Goal: Task Accomplishment & Management: Manage account settings

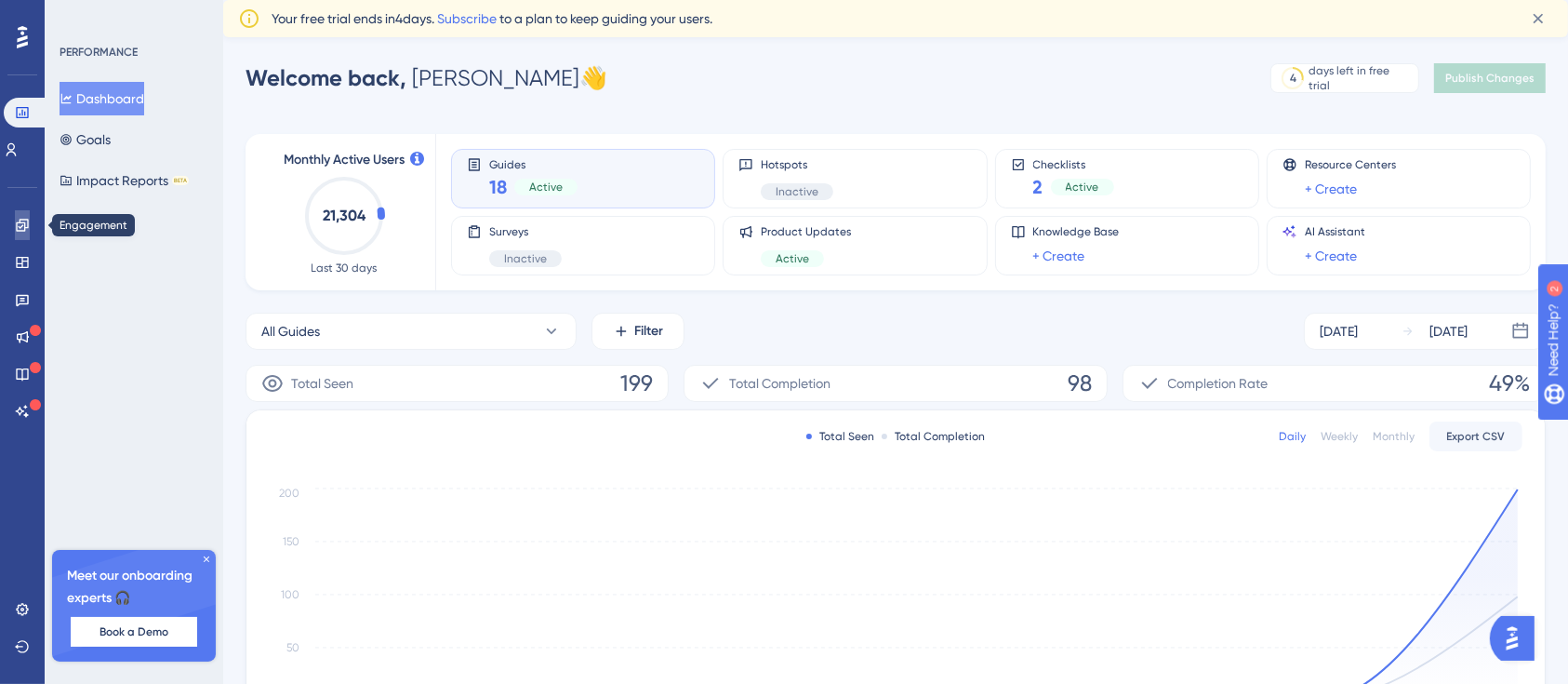
click at [0, 0] on icon at bounding box center [0, 0] width 0 height 0
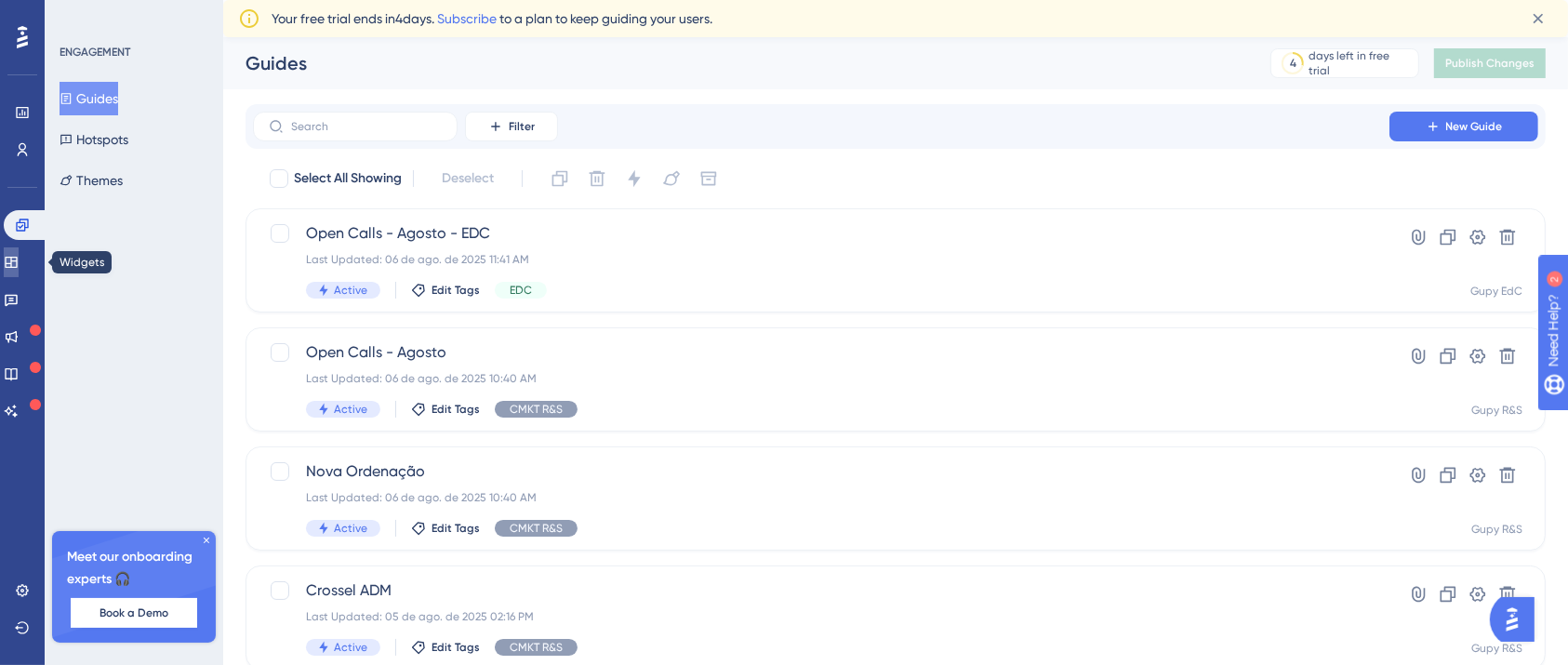
click at [17, 264] on icon at bounding box center [11, 261] width 12 height 11
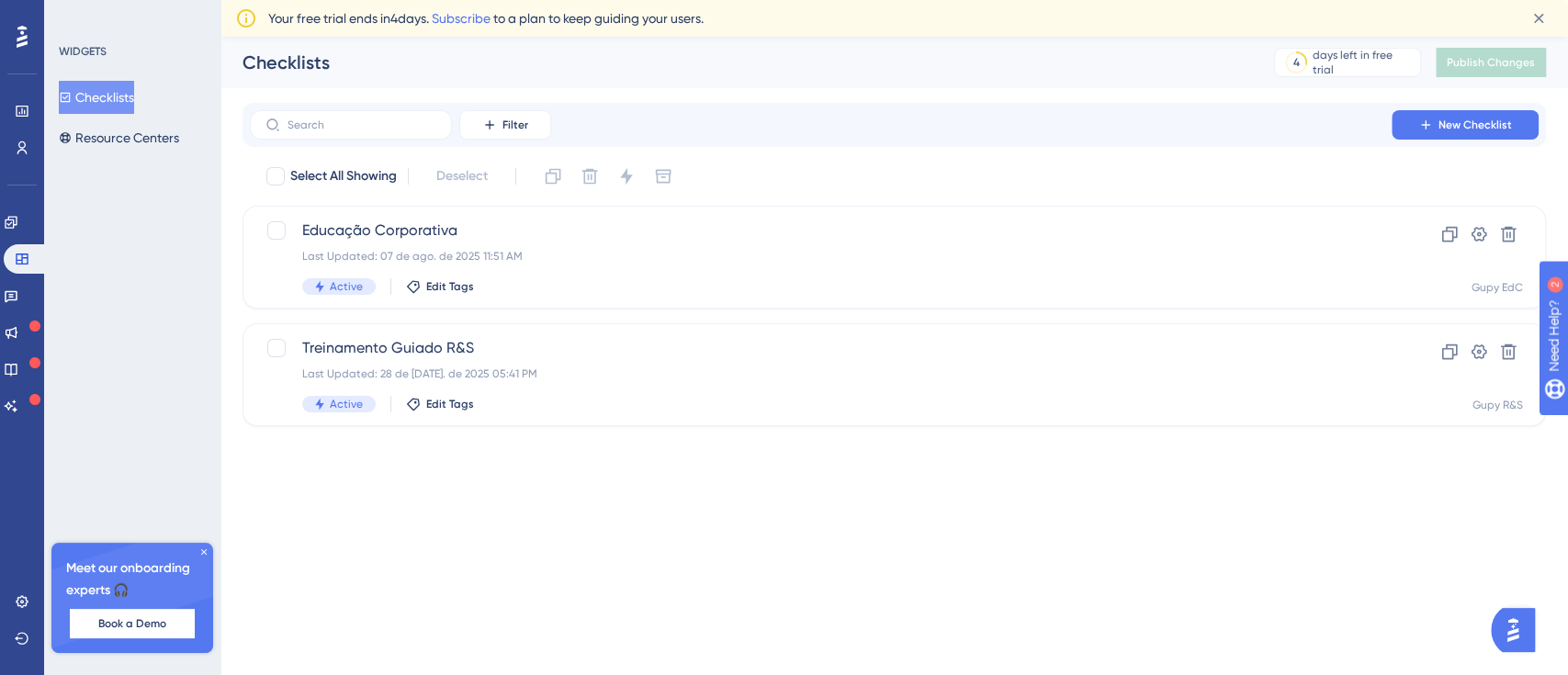
click at [17, 137] on div "✨ Save My Spot!✨" at bounding box center [785, 308] width 1568 height 675
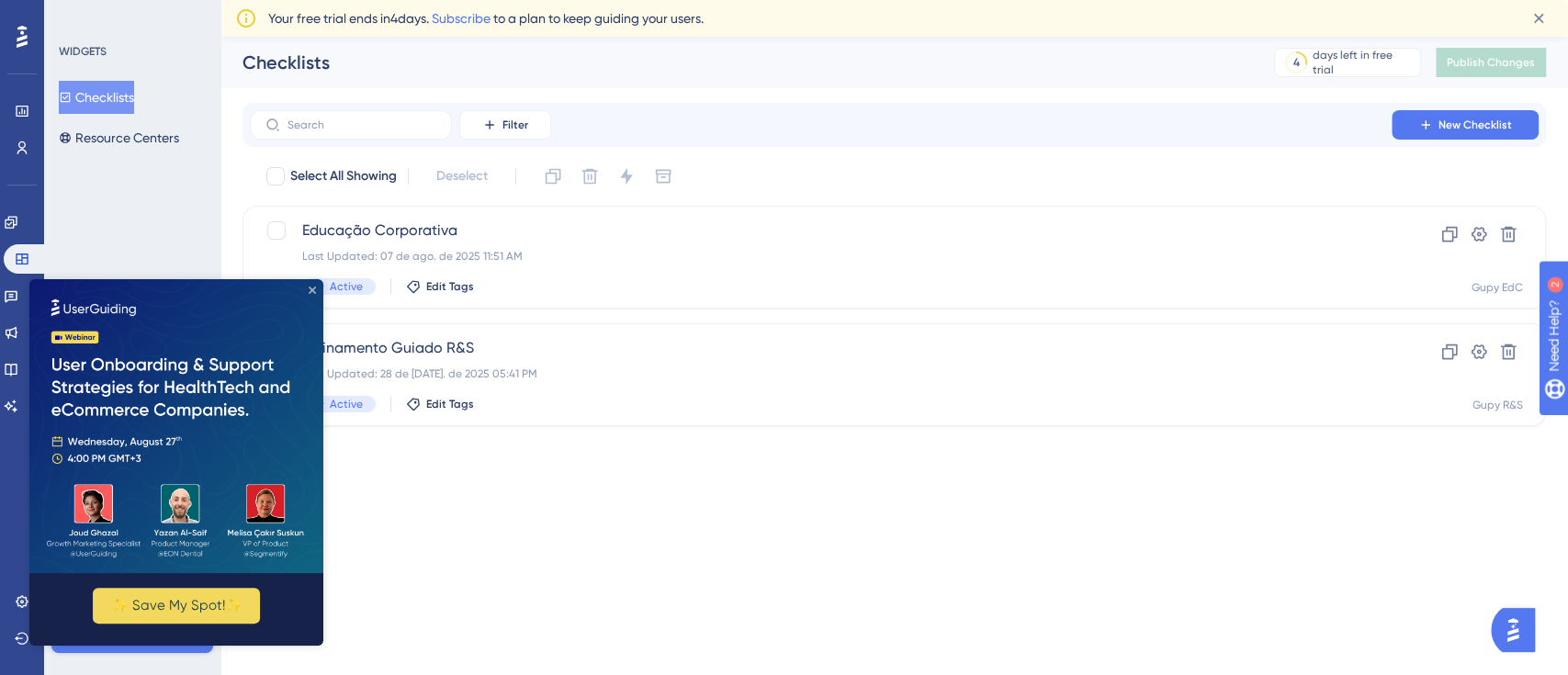
click at [309, 288] on icon "Close Preview" at bounding box center [312, 290] width 8 height 8
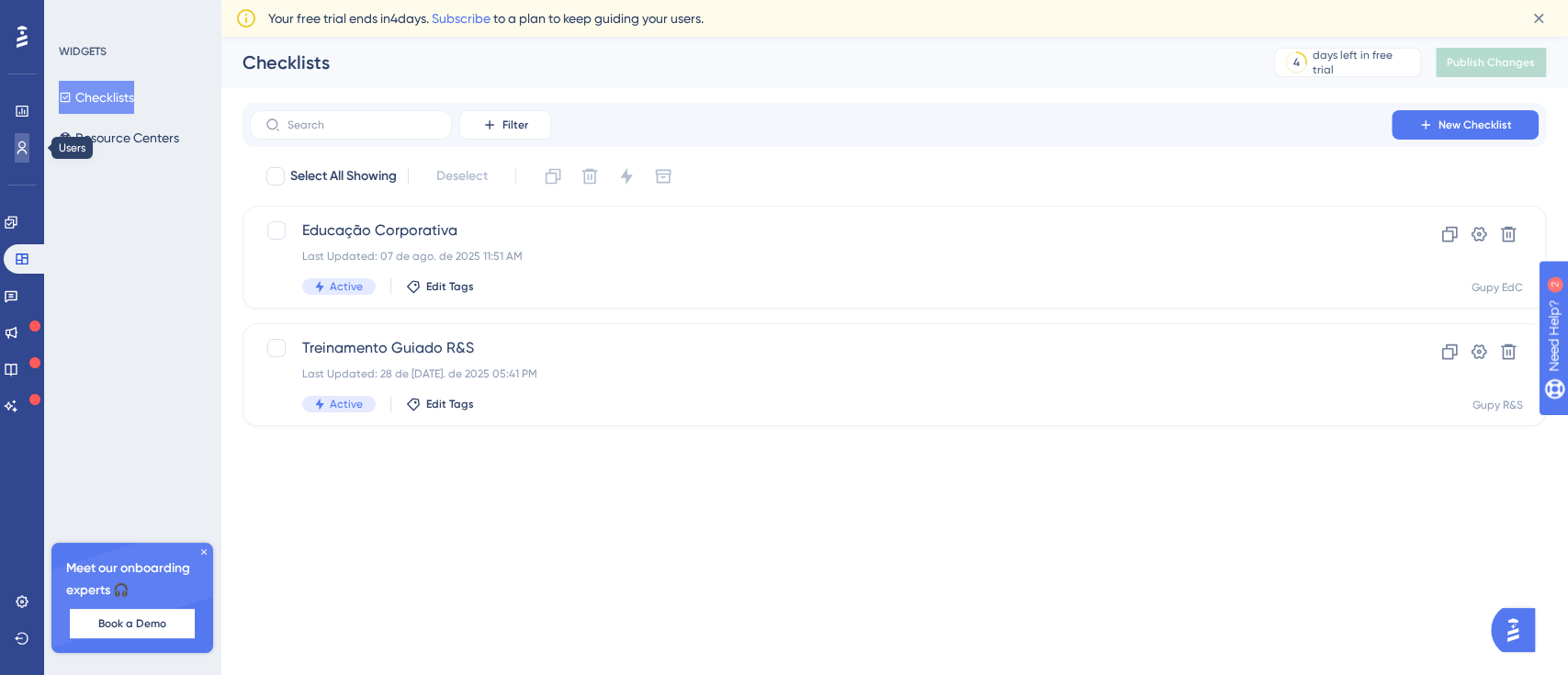
click at [29, 155] on link at bounding box center [21, 148] width 15 height 29
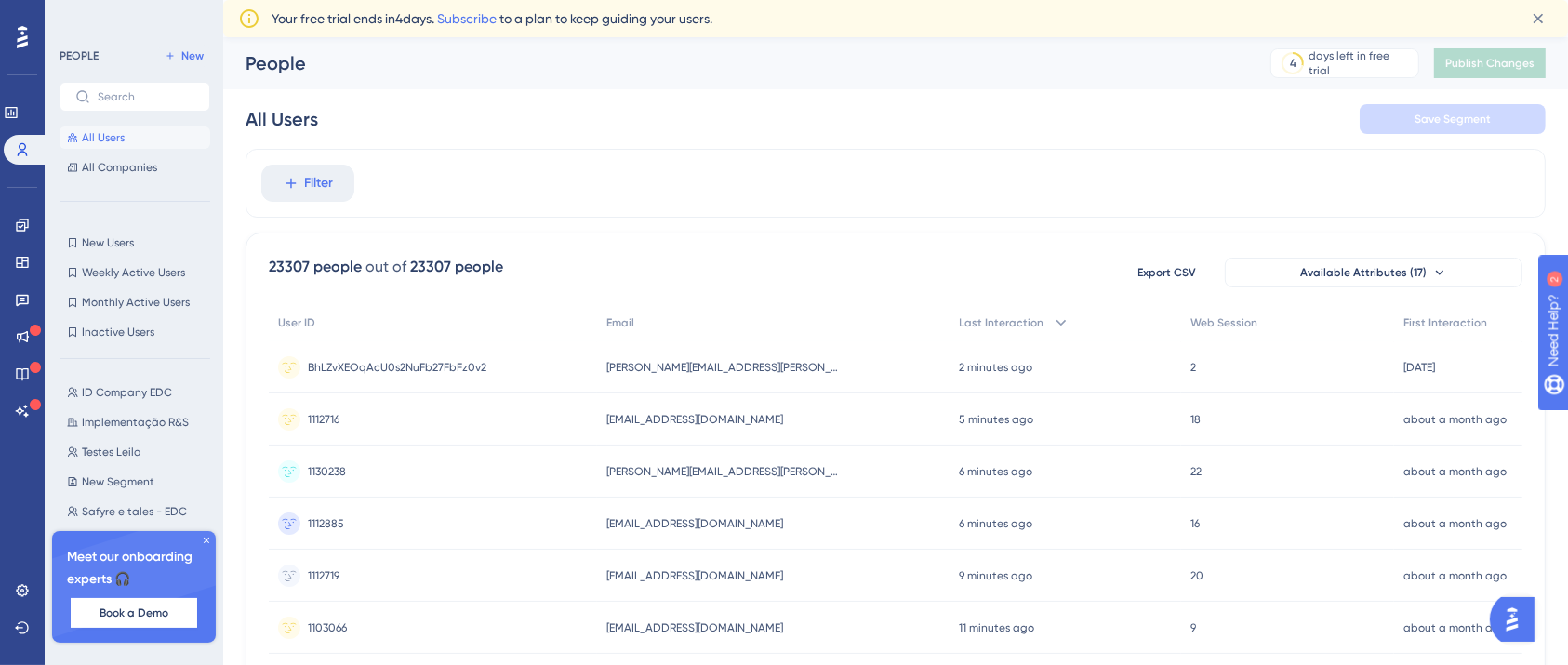
click at [150, 434] on div "ID Company EDC ID Company EDC Implementação R&S Implementação R&S Testes [PERSO…" at bounding box center [140, 502] width 162 height 258
click at [150, 420] on span "Implementação R&S" at bounding box center [135, 422] width 107 height 15
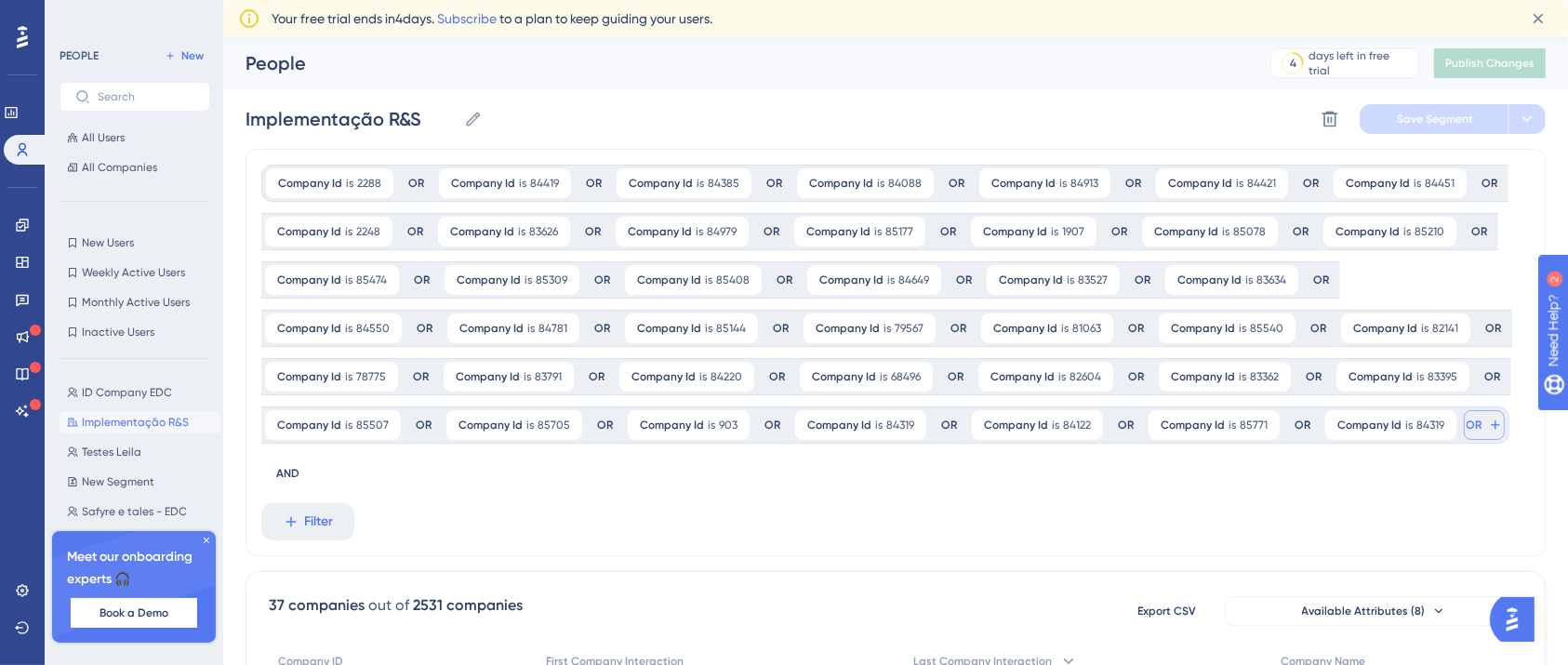
click at [1467, 426] on span "OR" at bounding box center [1475, 424] width 16 height 15
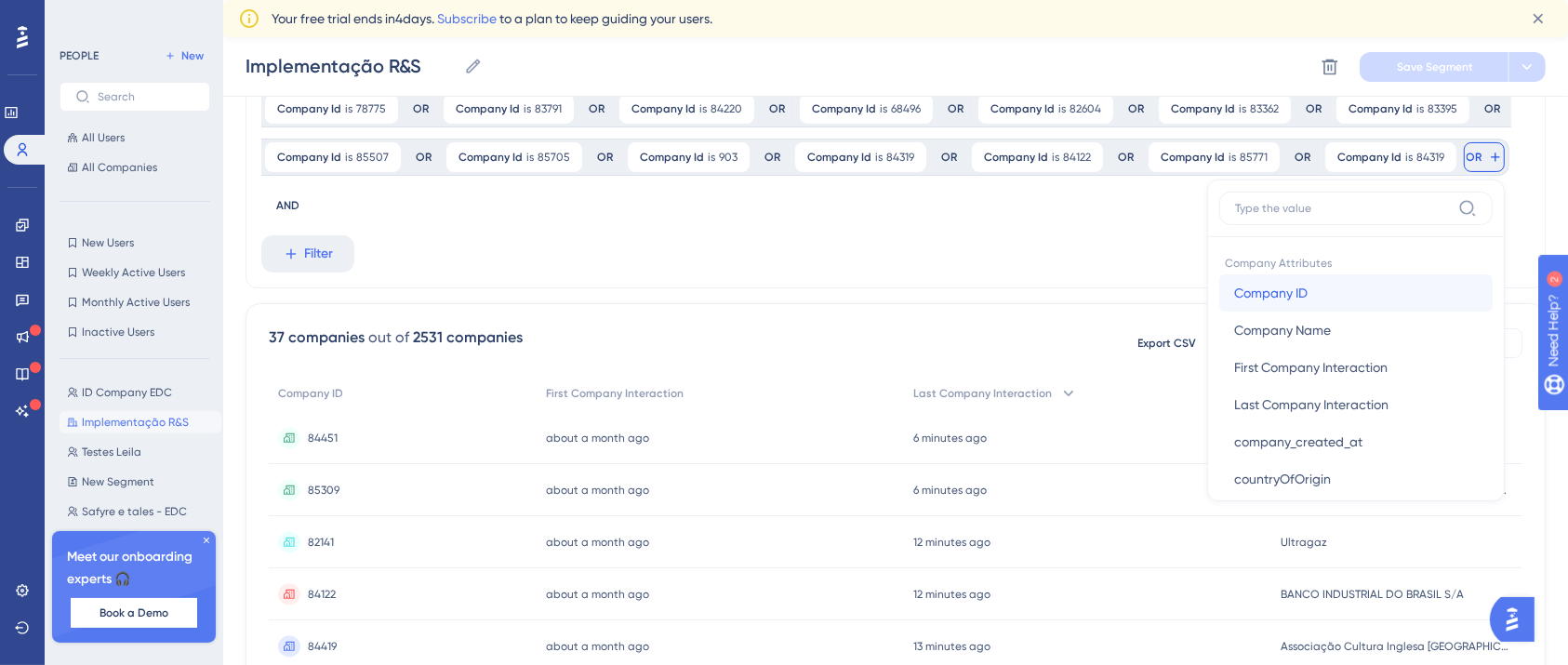
click at [1234, 287] on span "Company ID" at bounding box center [1270, 293] width 73 height 23
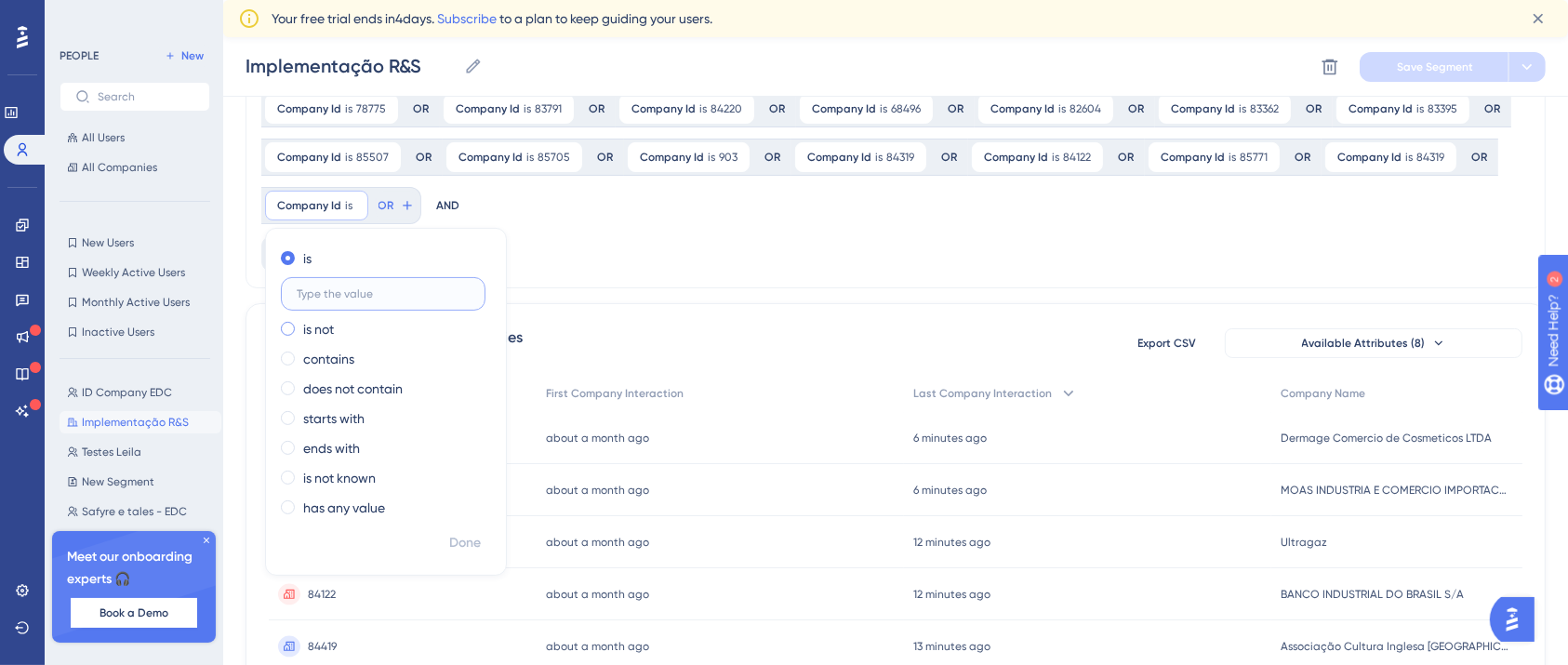
paste input "81052"
type input "81052"
click at [1198, 217] on div "Company Id is 2288 2288 Remove OR Company Id is 84419 84419 Remove OR Company I…" at bounding box center [888, 61] width 1254 height 327
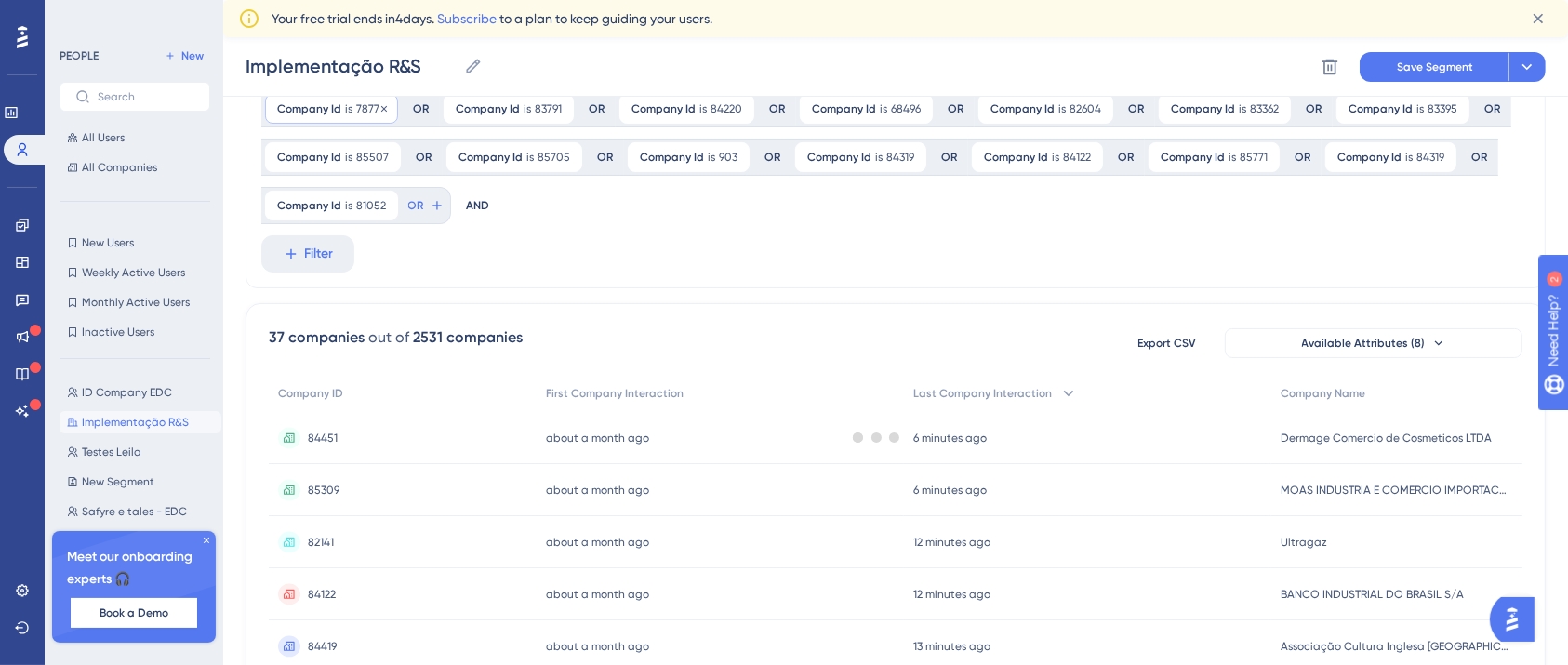
scroll to position [152, 0]
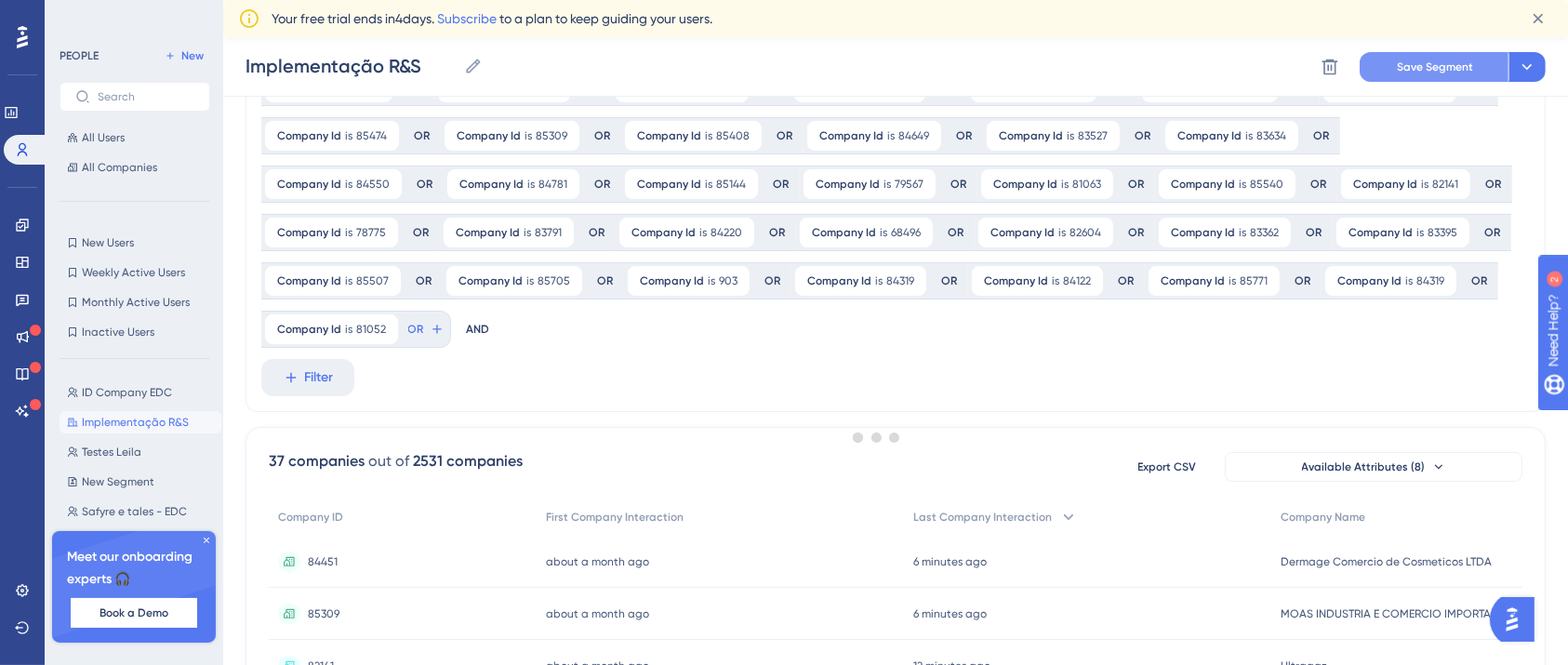
click at [1421, 64] on span "Save Segment" at bounding box center [1435, 67] width 76 height 15
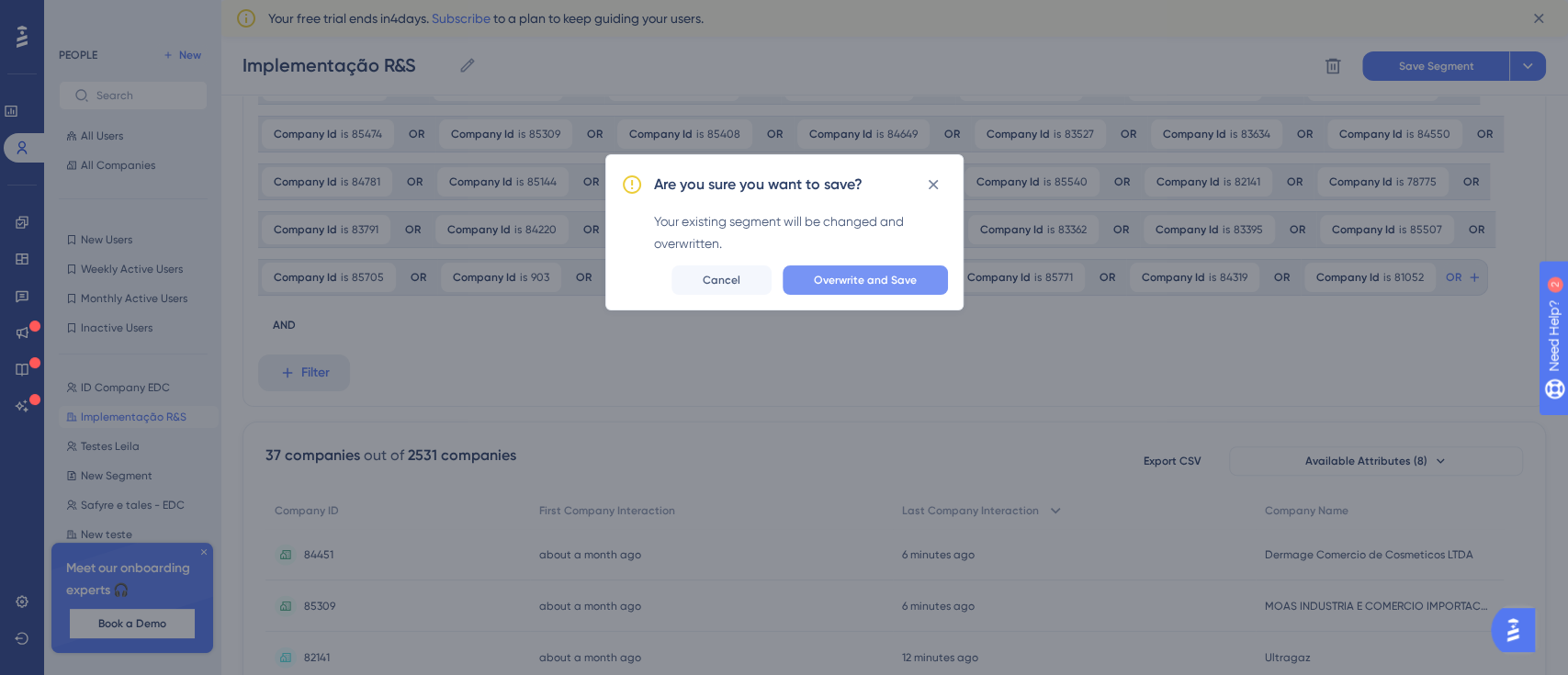
click at [827, 286] on button "Overwrite and Save" at bounding box center [865, 279] width 165 height 29
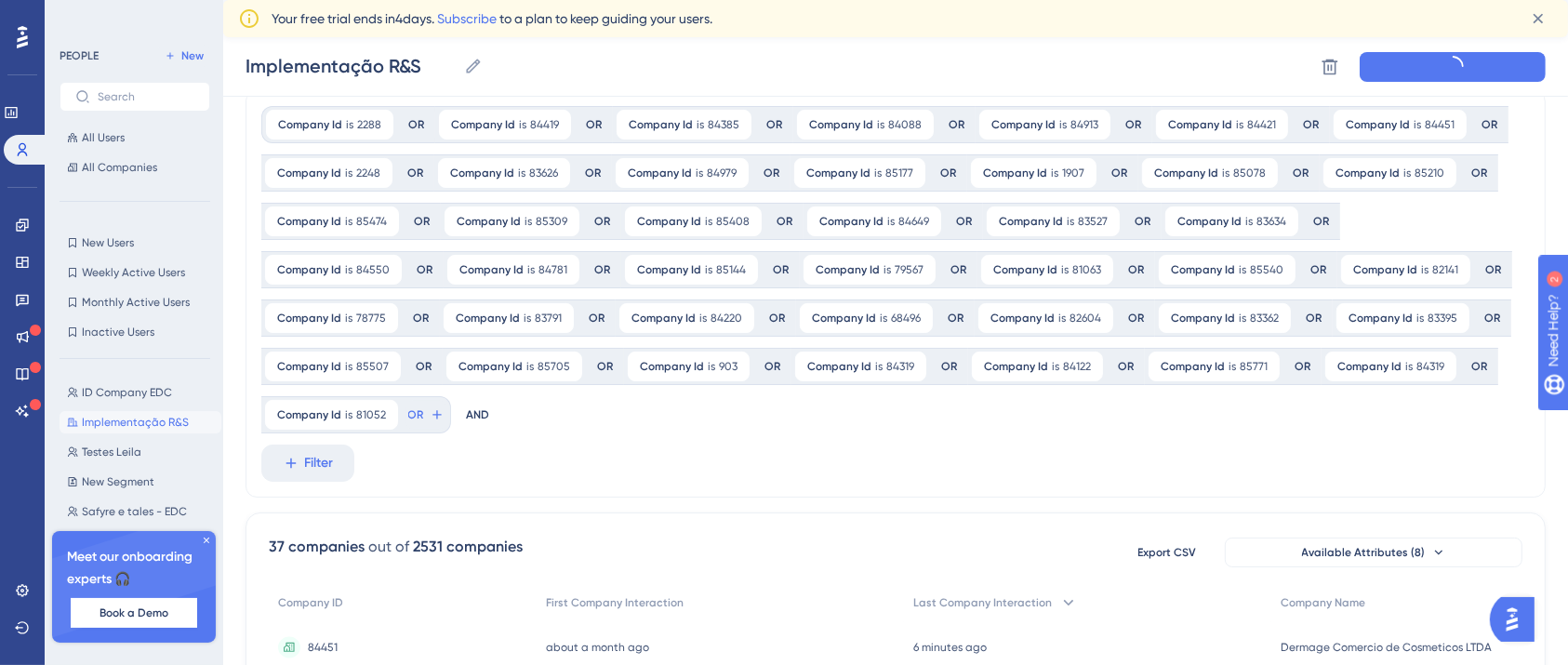
scroll to position [0, 0]
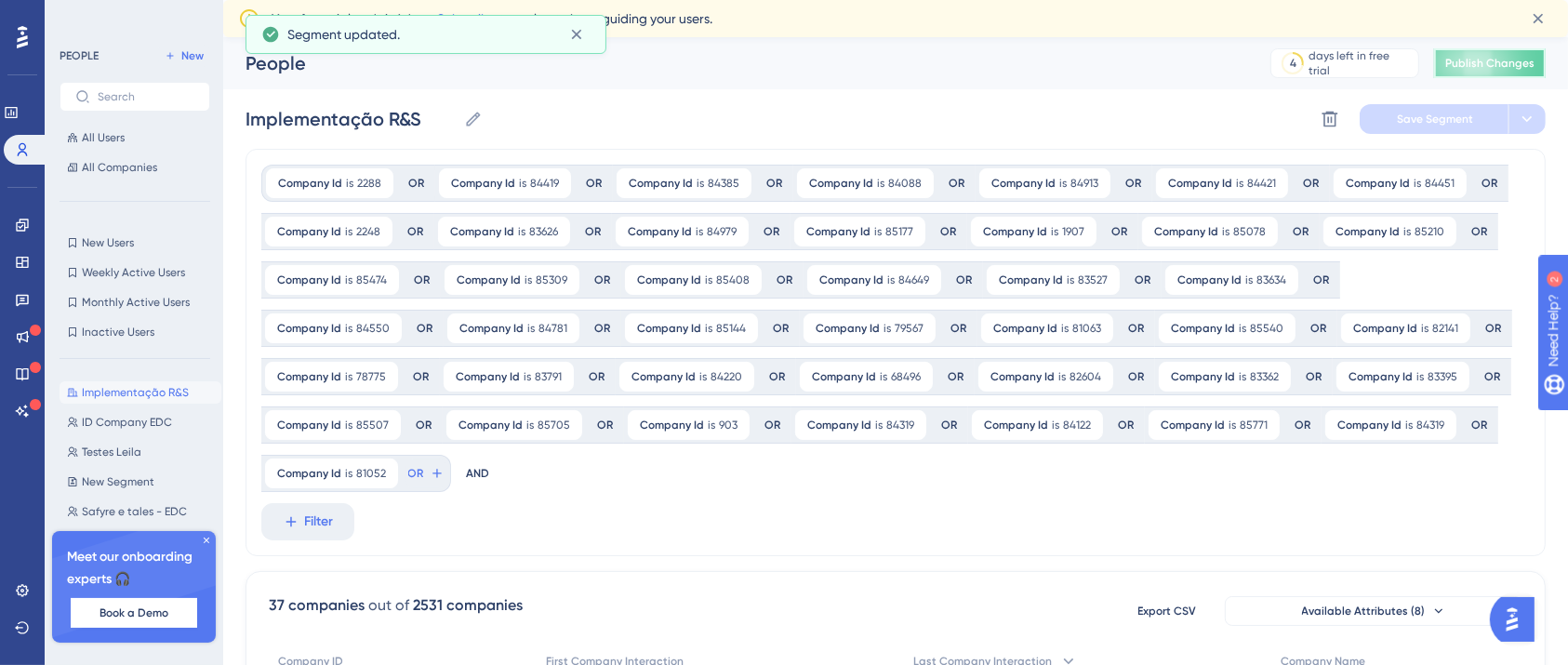
click at [1512, 73] on button "Publish Changes" at bounding box center [1490, 63] width 112 height 29
click at [1542, 17] on icon at bounding box center [1538, 18] width 19 height 19
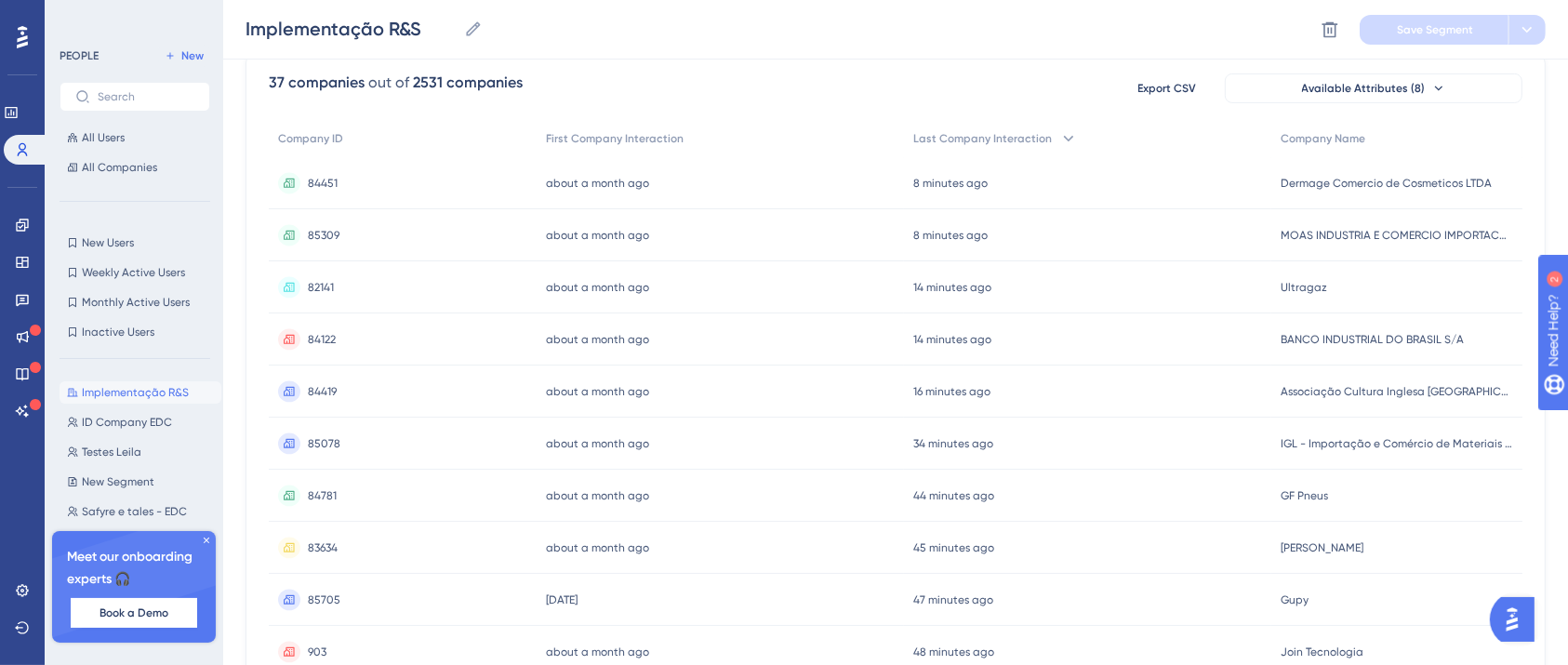
scroll to position [496, 0]
drag, startPoint x: 305, startPoint y: 291, endPoint x: 346, endPoint y: 286, distance: 41.3
click at [346, 286] on div "82141 82141" at bounding box center [403, 284] width 268 height 52
copy span "82141"
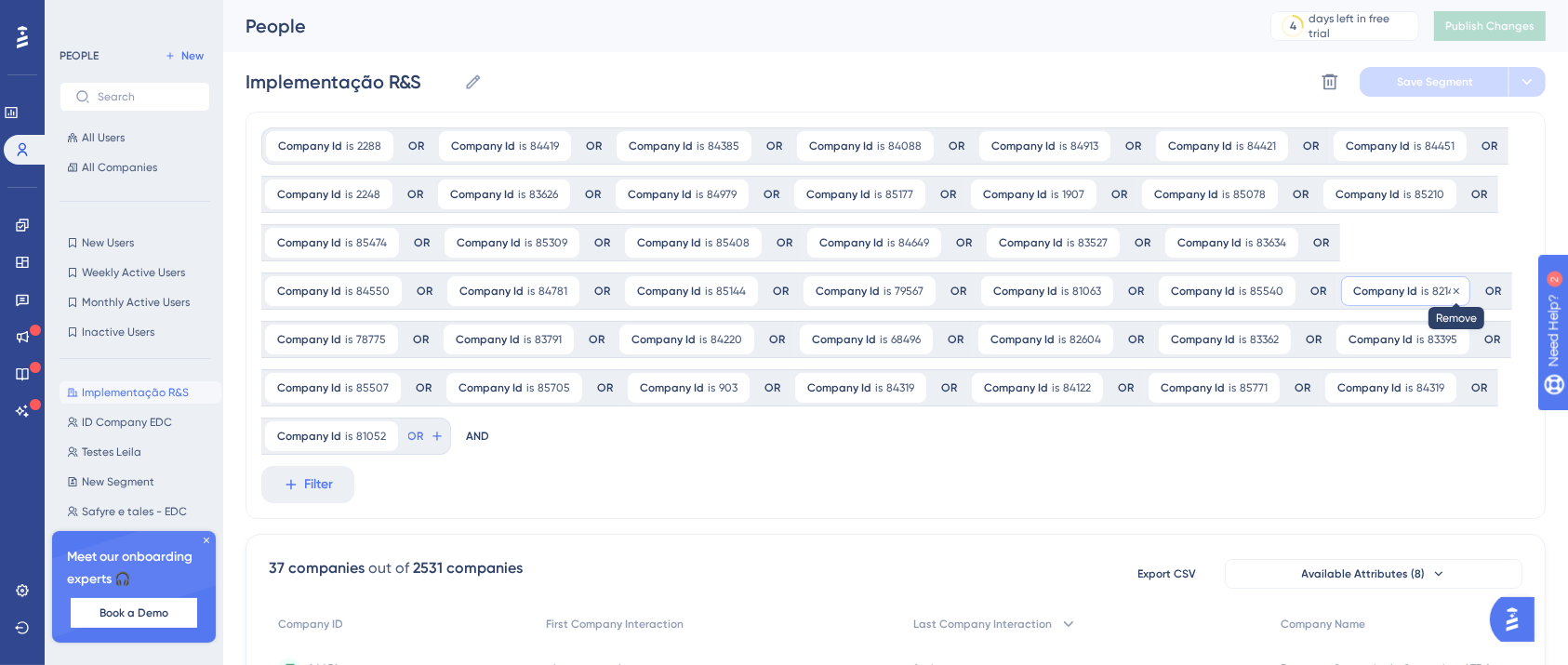
click at [1450, 287] on icon at bounding box center [1455, 291] width 11 height 11
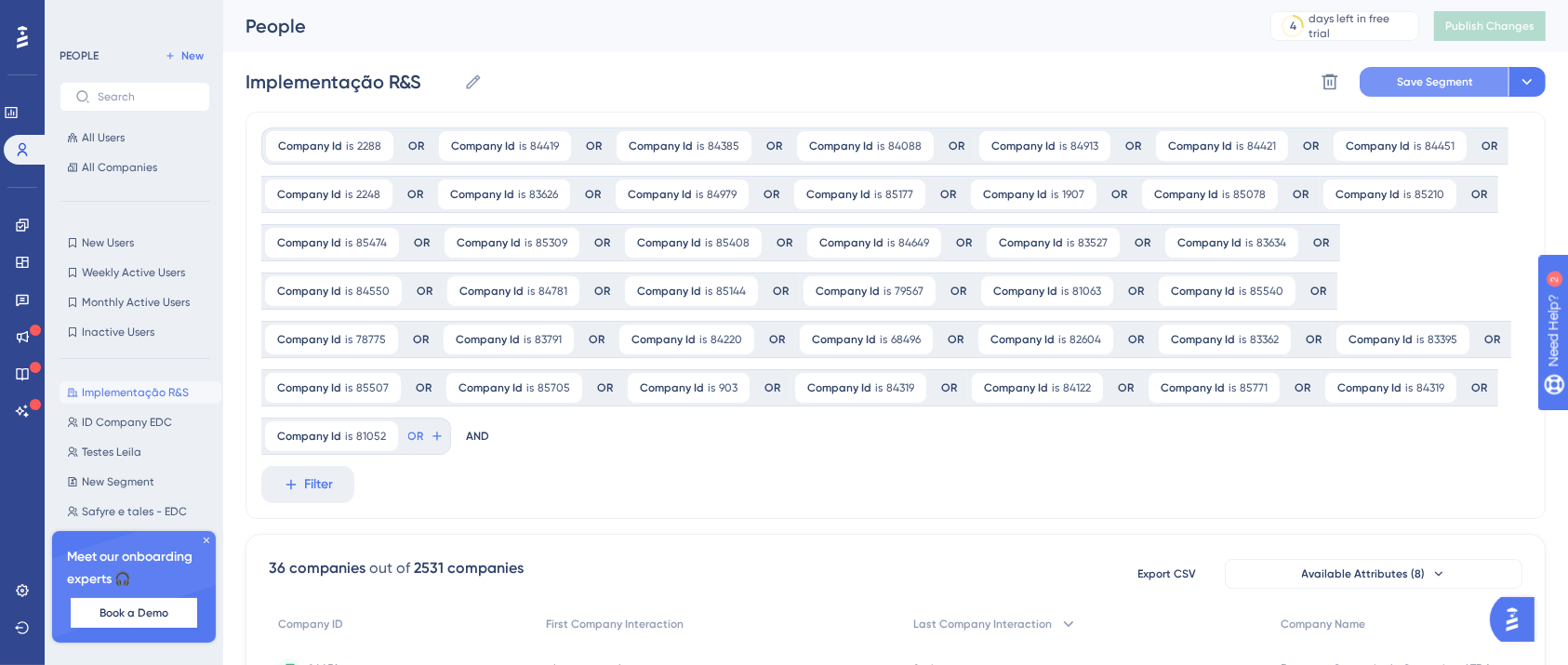
click at [1402, 90] on button "Save Segment" at bounding box center [1434, 81] width 149 height 29
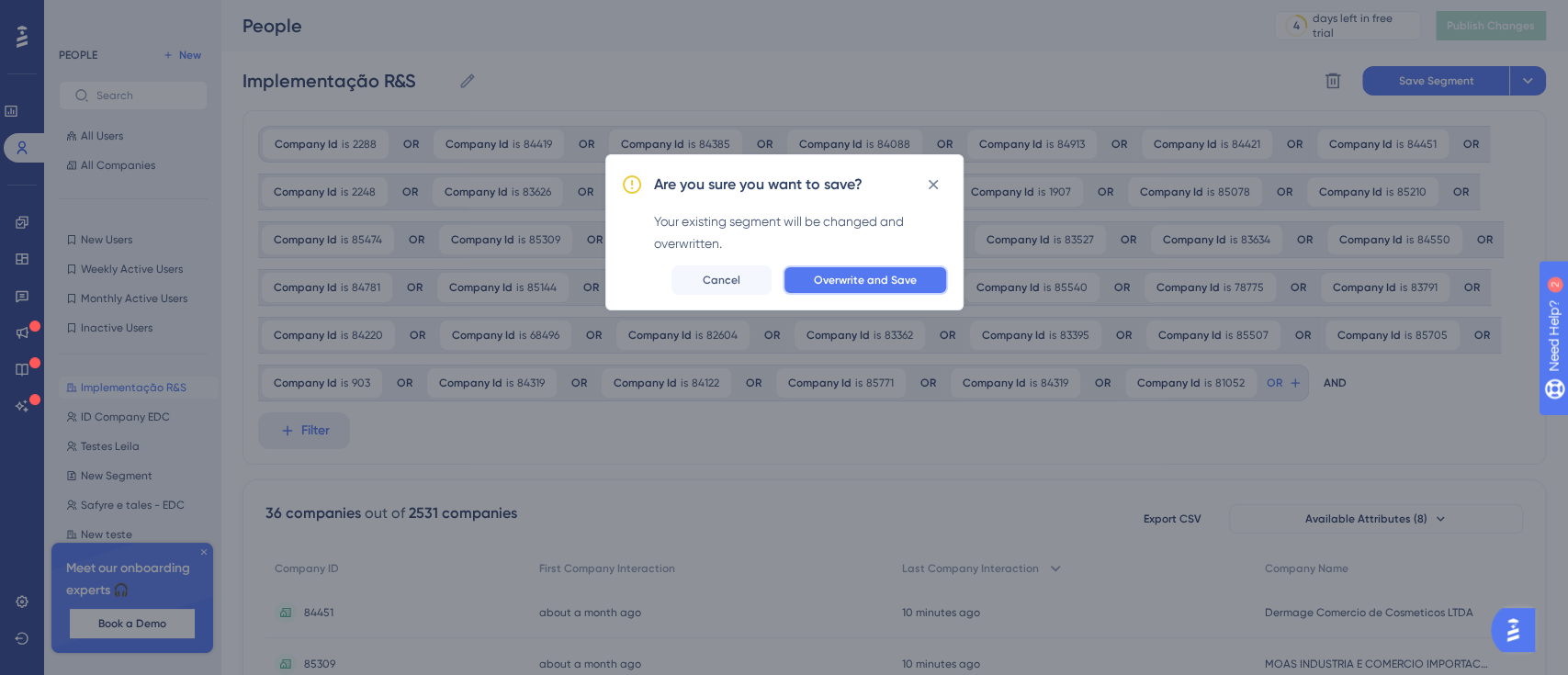
click at [849, 283] on span "Overwrite and Save" at bounding box center [865, 279] width 103 height 15
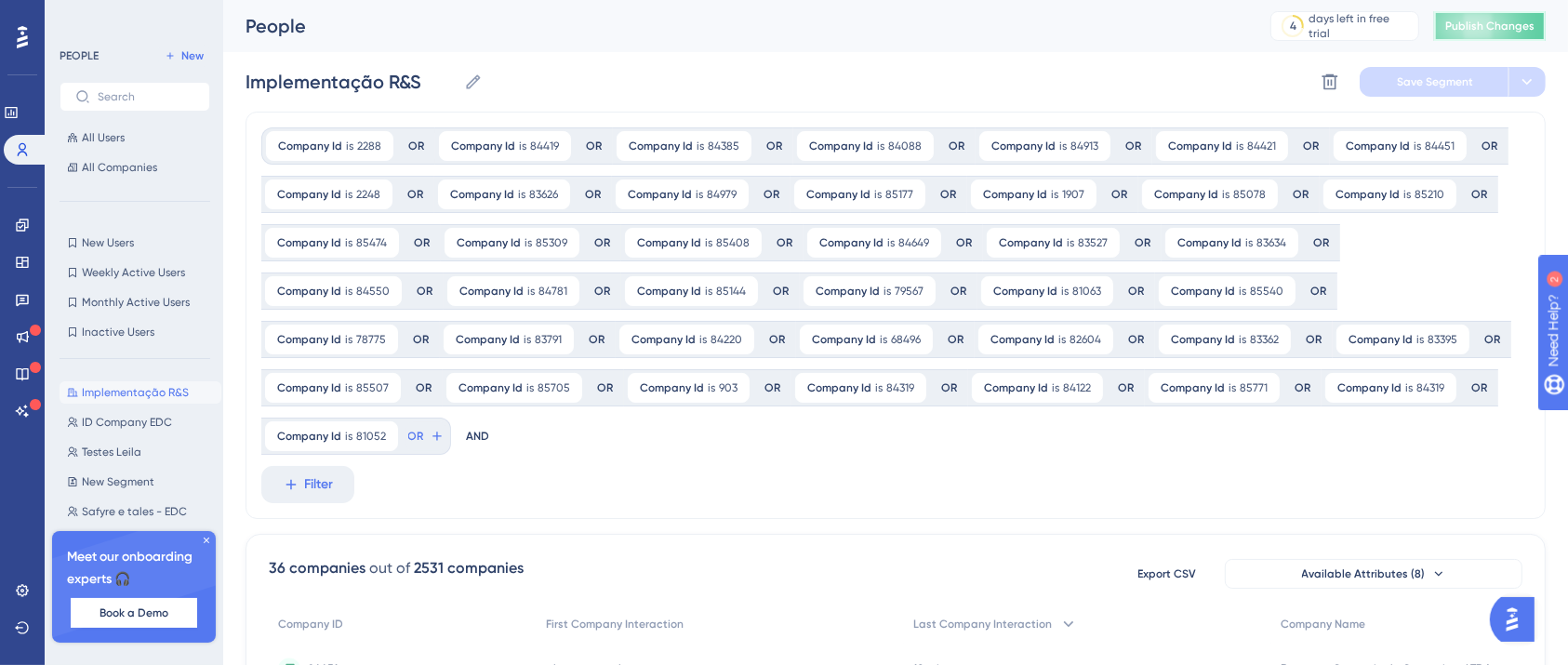
click at [1486, 38] on button "Publish Changes" at bounding box center [1490, 25] width 112 height 29
click at [445, 429] on icon at bounding box center [437, 436] width 15 height 15
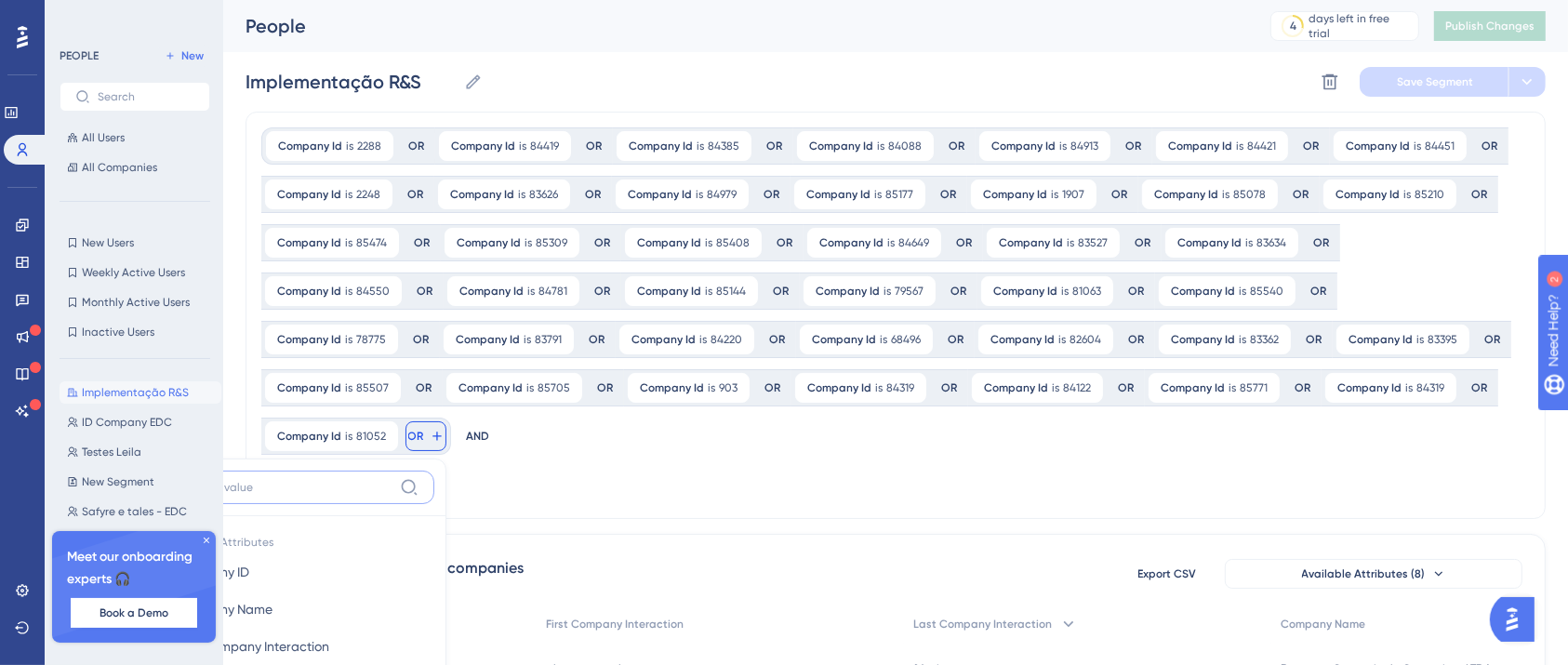
scroll to position [246, 0]
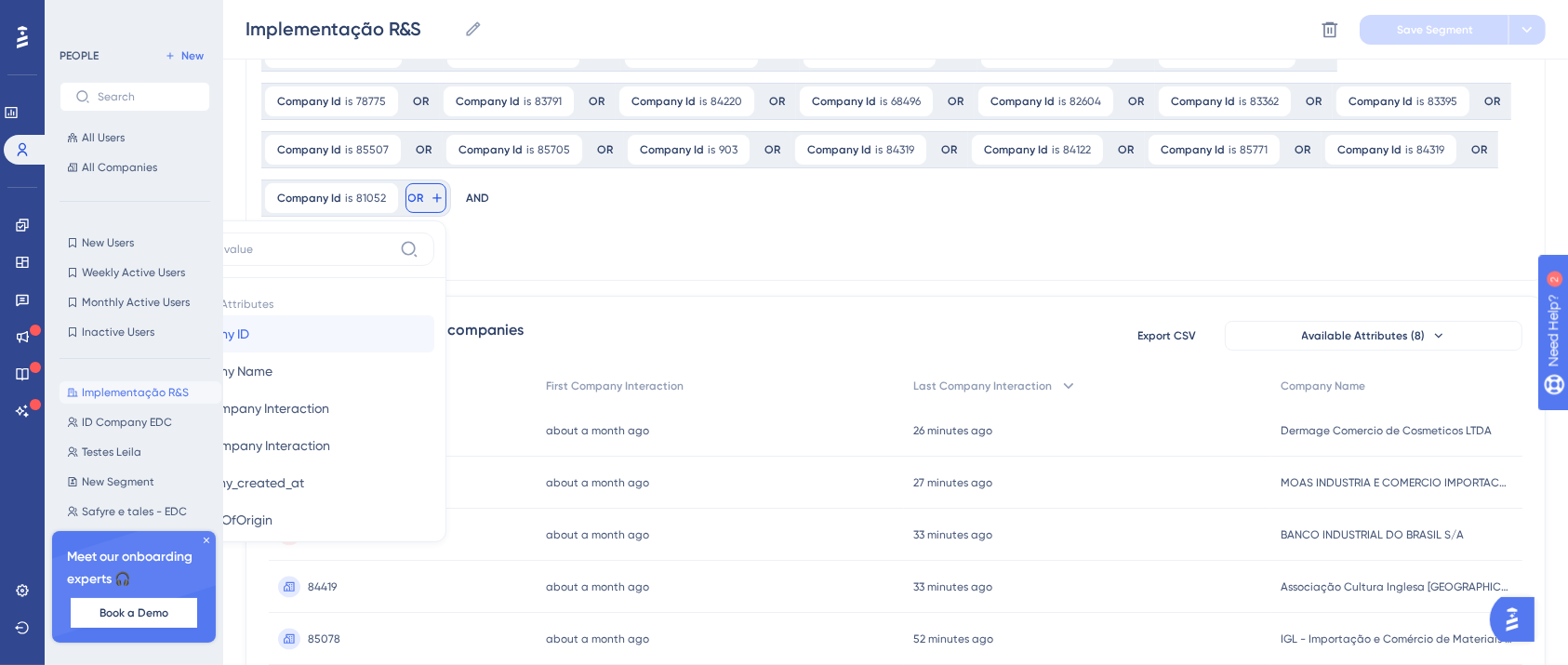
click at [250, 323] on span "Company ID" at bounding box center [212, 334] width 73 height 23
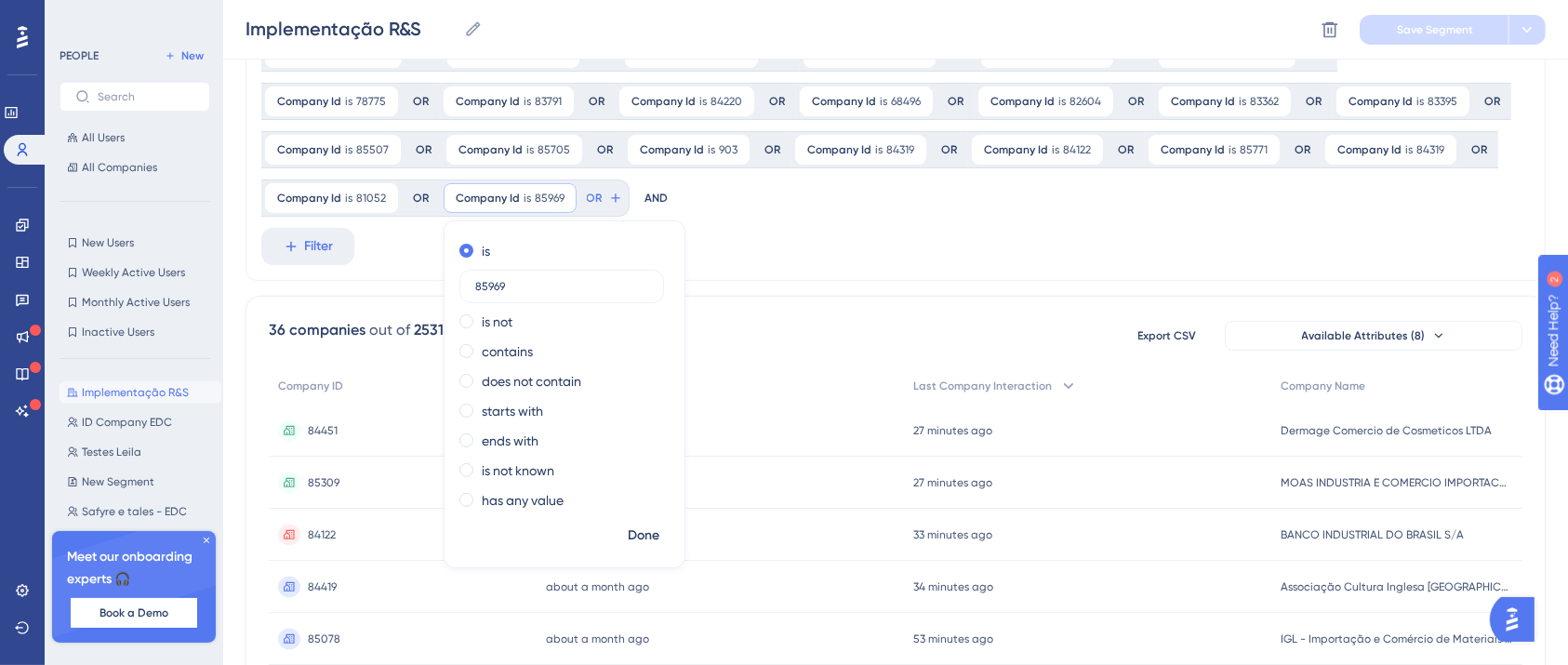
type input "85969"
click at [1227, 229] on div "Company Id is 2288 2288 Remove OR Company Id is 84419 84419 Remove OR Company I…" at bounding box center [896, 77] width 1301 height 407
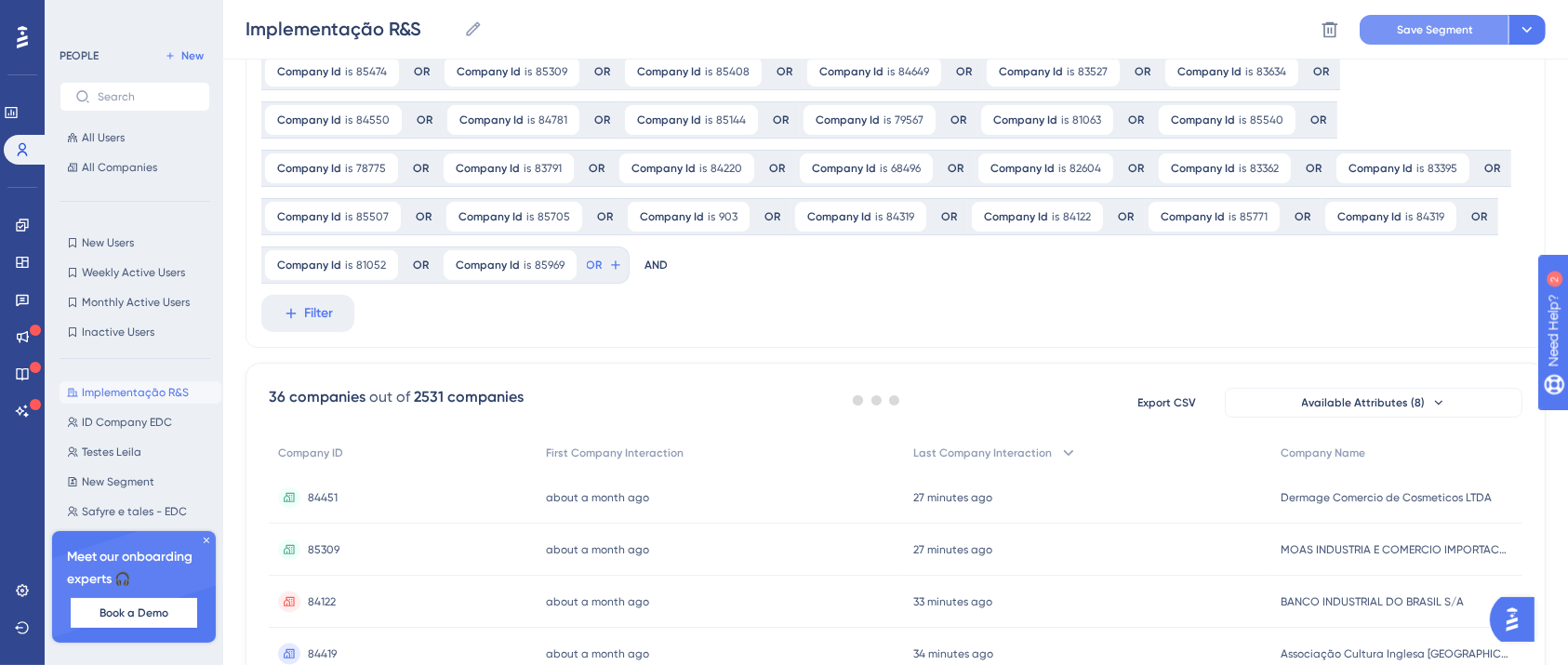
scroll to position [121, 0]
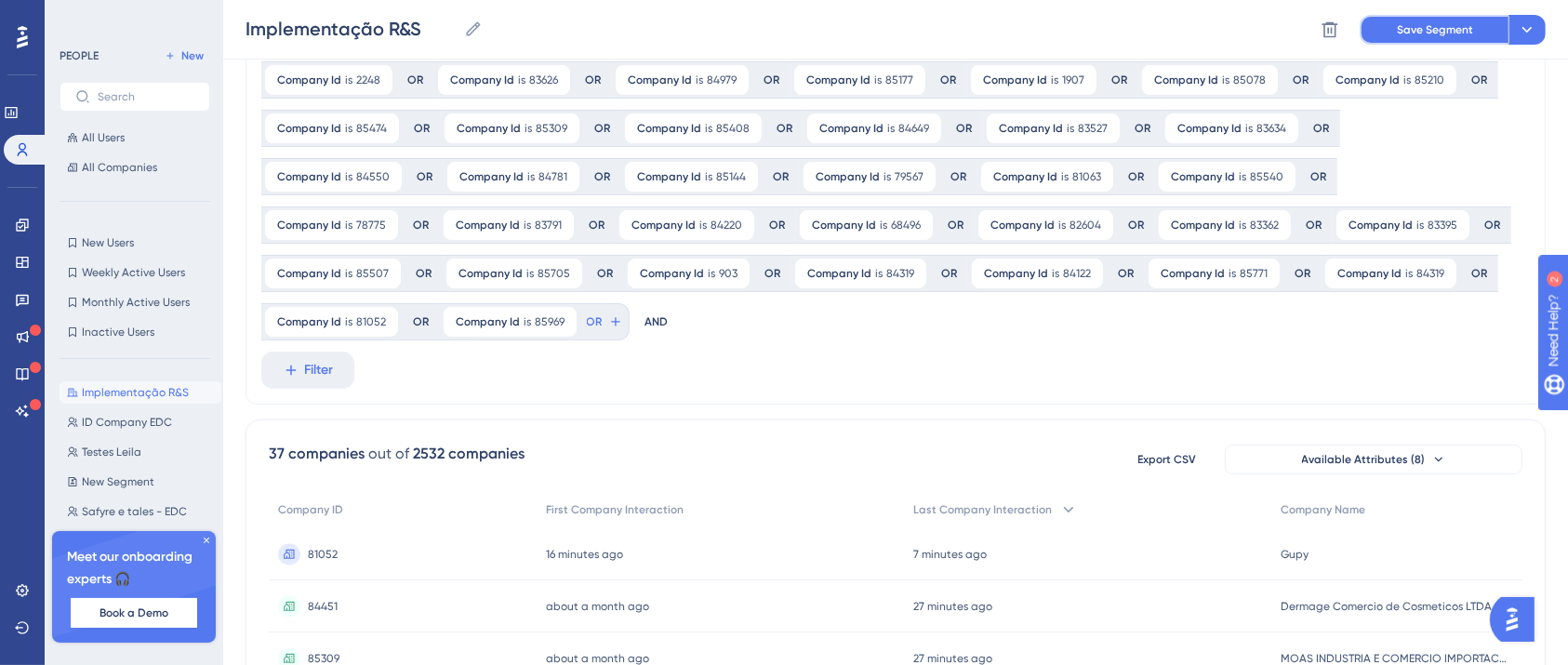
click at [1468, 27] on span "Save Segment" at bounding box center [1435, 29] width 76 height 15
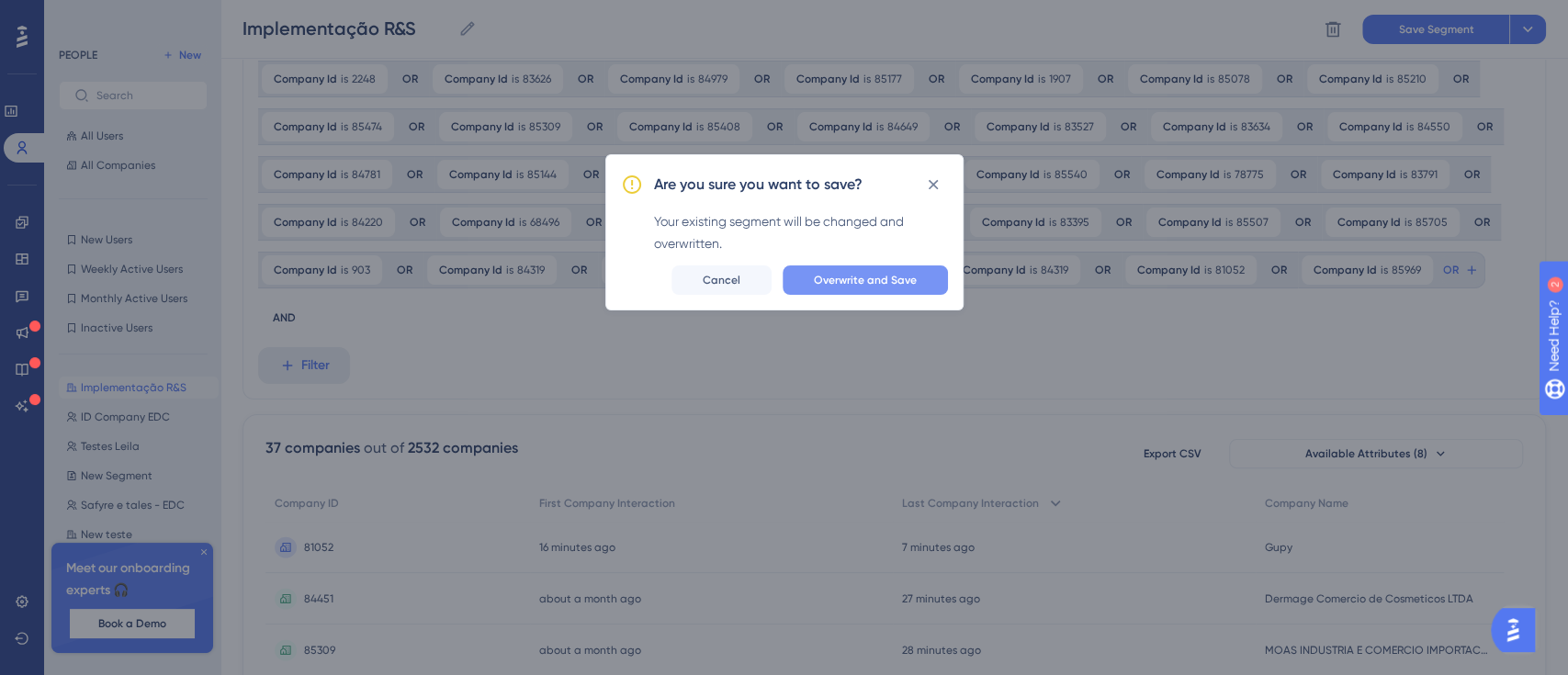
click at [872, 279] on span "Overwrite and Save" at bounding box center [865, 279] width 103 height 15
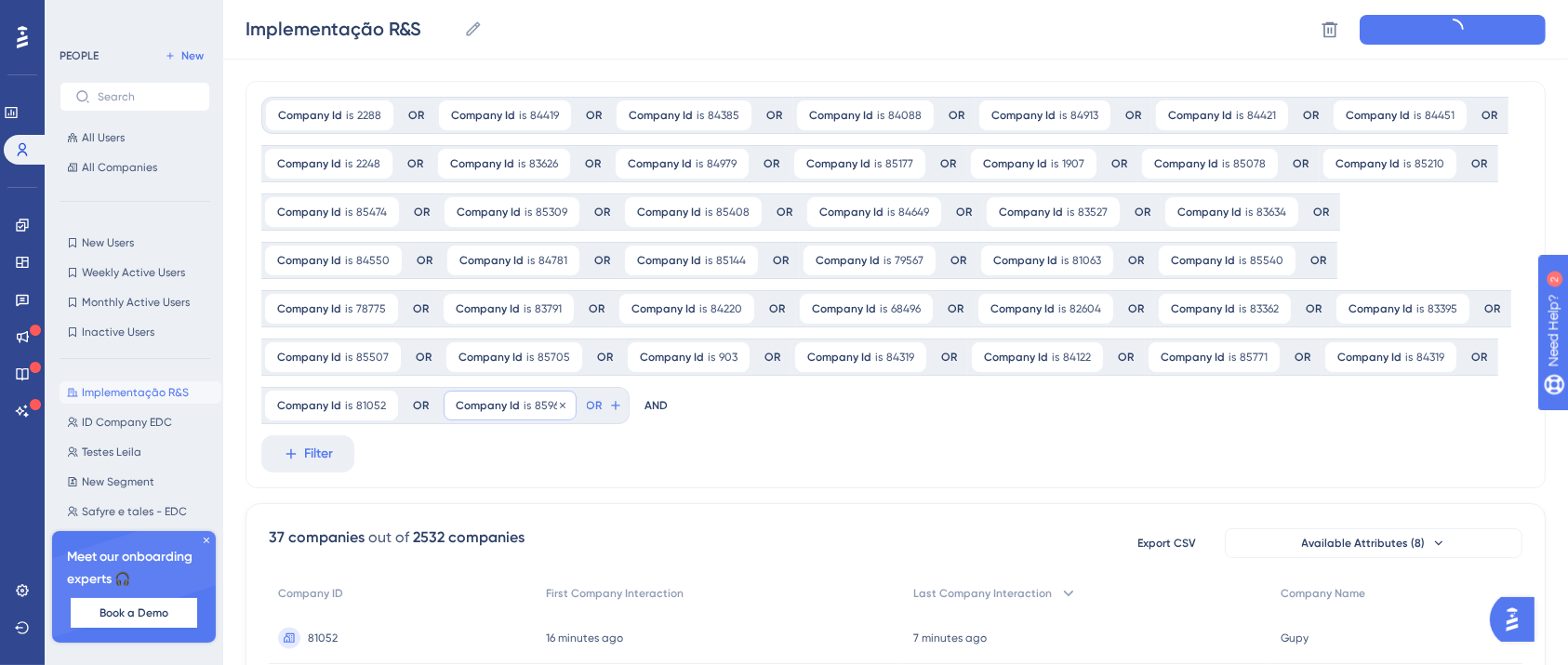
scroll to position [0, 0]
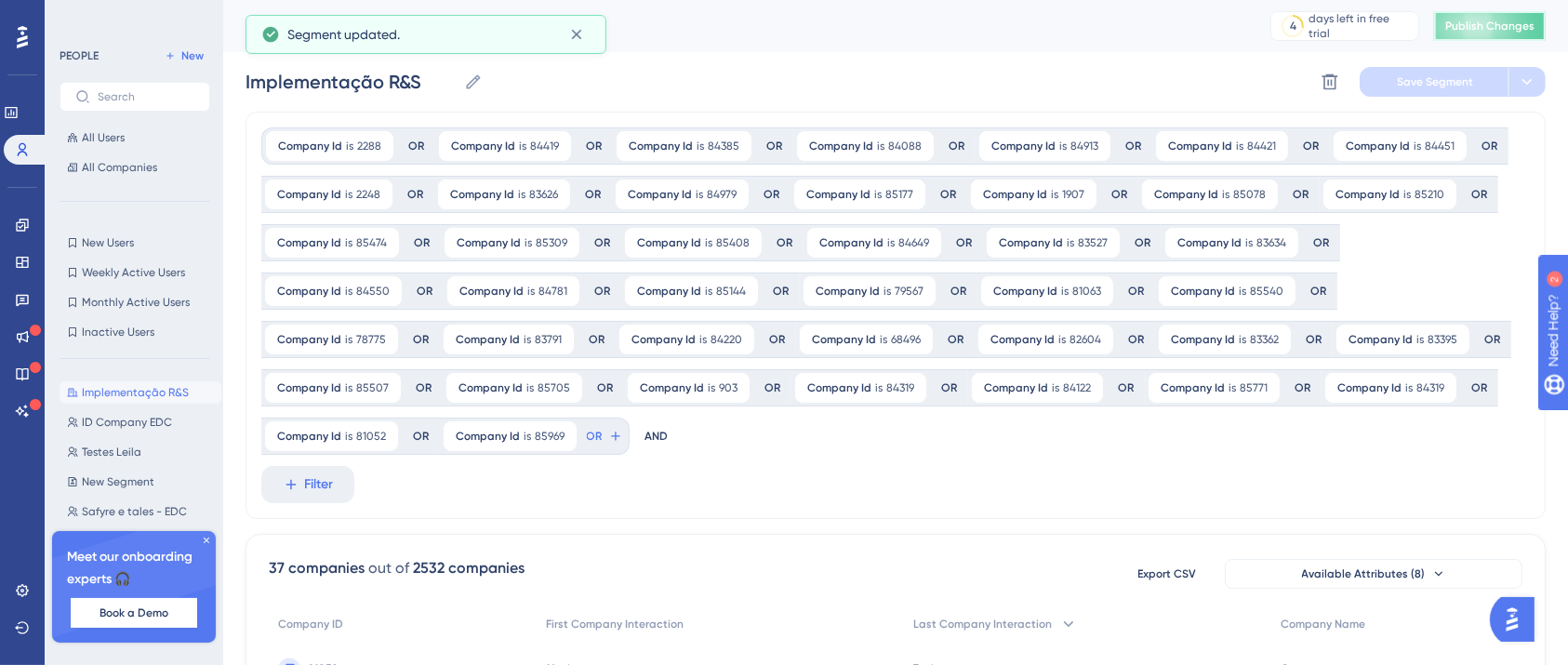
click at [1491, 26] on span "Publish Changes" at bounding box center [1490, 25] width 89 height 15
